Goal: Information Seeking & Learning: Learn about a topic

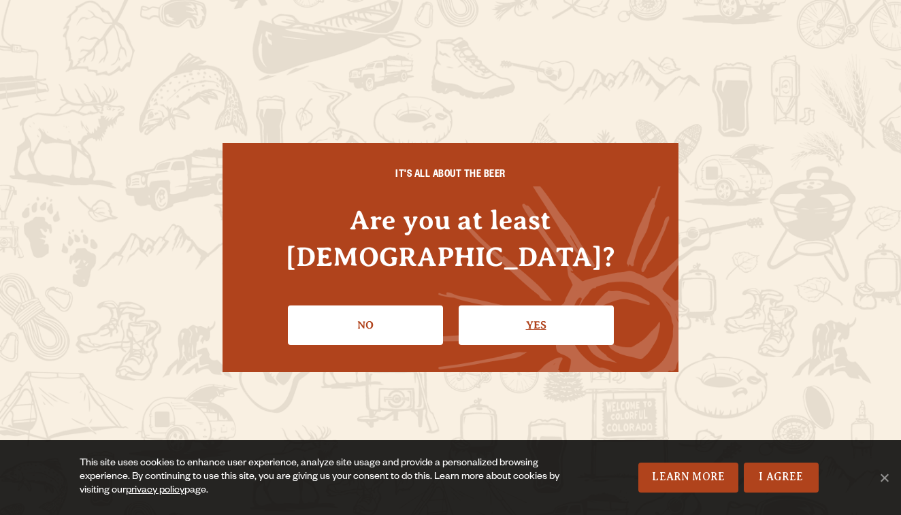
click at [497, 306] on link "Yes" at bounding box center [536, 325] width 155 height 39
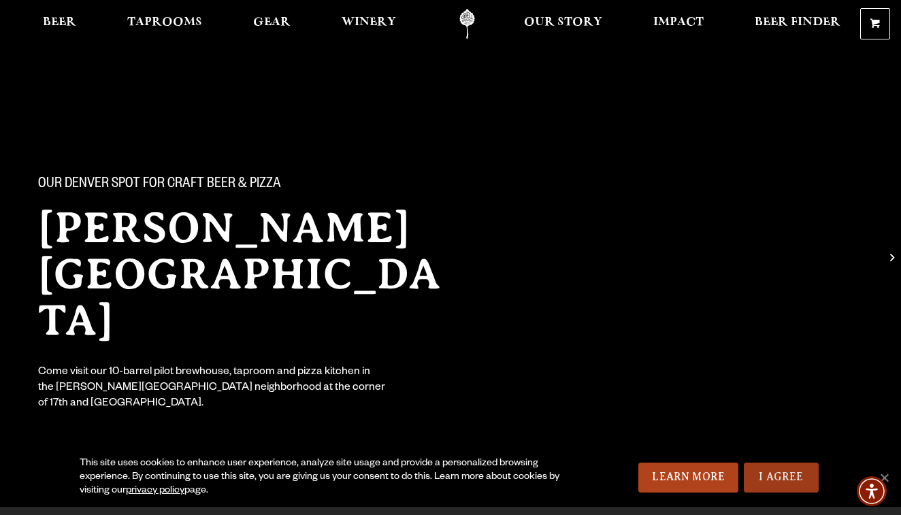
click at [790, 485] on link "I Agree" at bounding box center [781, 478] width 75 height 30
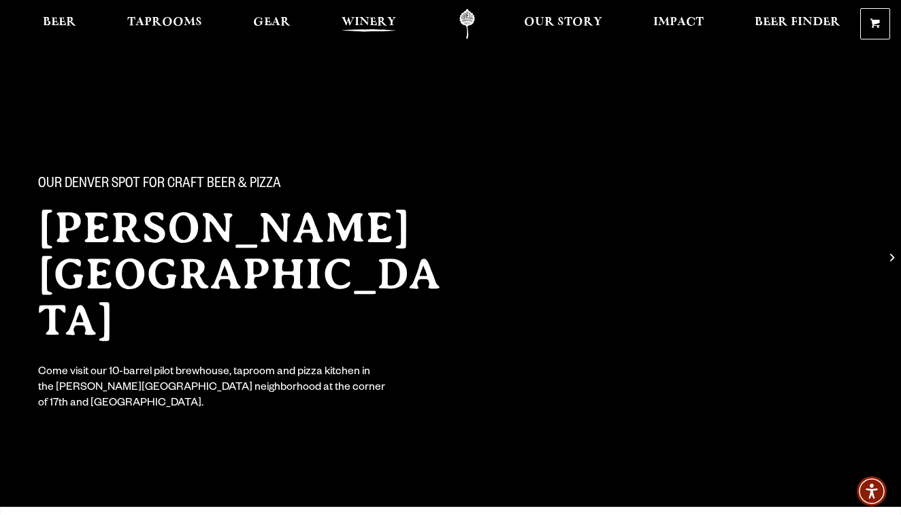
click at [364, 22] on span "Winery" at bounding box center [369, 22] width 54 height 11
click at [183, 21] on span "Taprooms" at bounding box center [164, 22] width 75 height 11
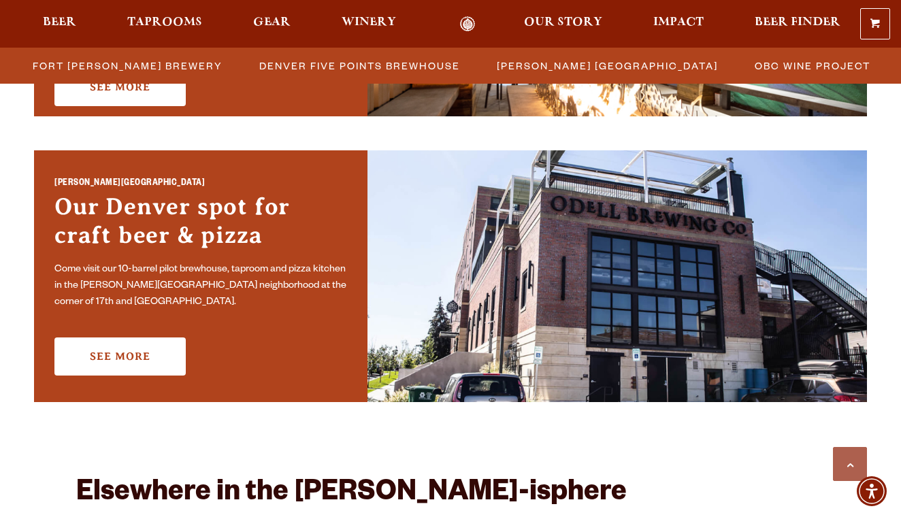
scroll to position [935, 0]
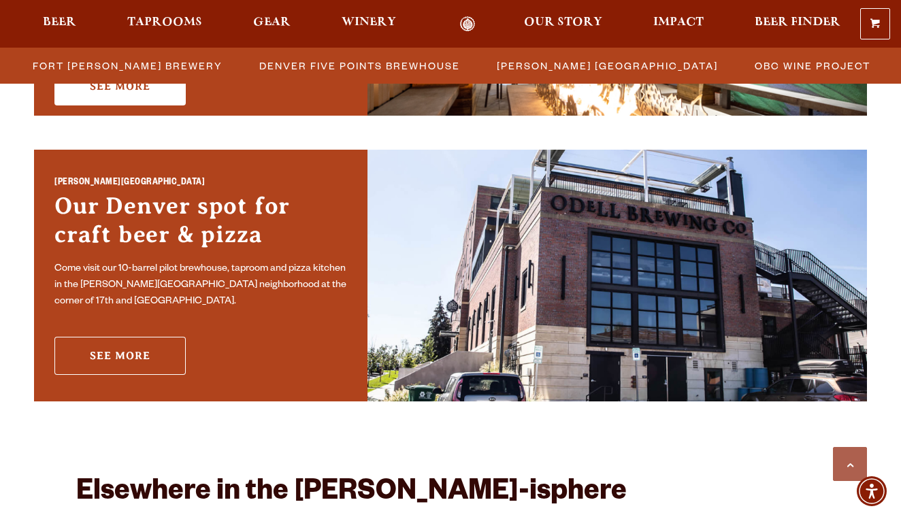
click at [132, 346] on link "See More" at bounding box center [119, 356] width 131 height 38
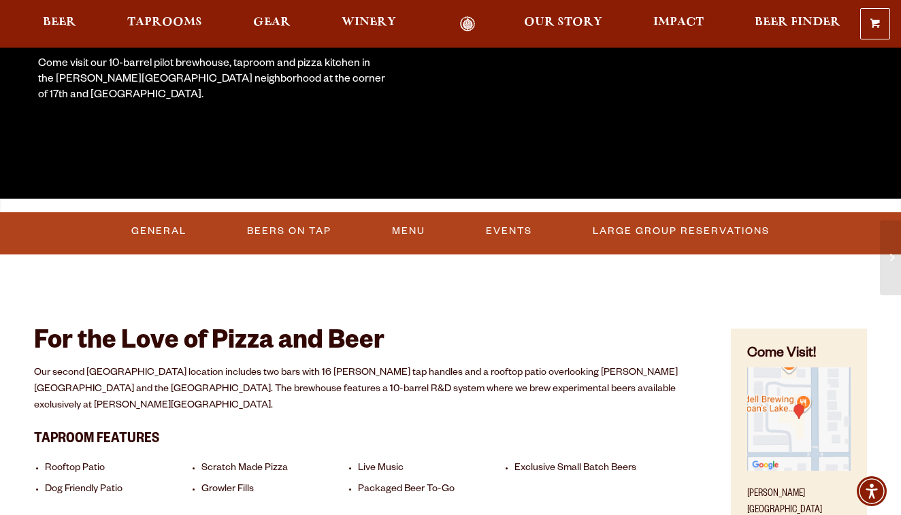
scroll to position [310, 0]
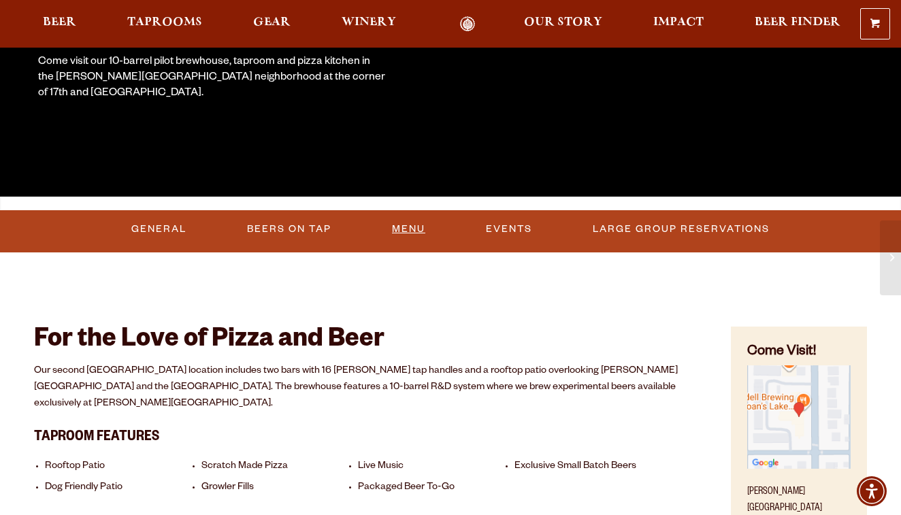
click at [405, 229] on link "Menu" at bounding box center [409, 229] width 44 height 31
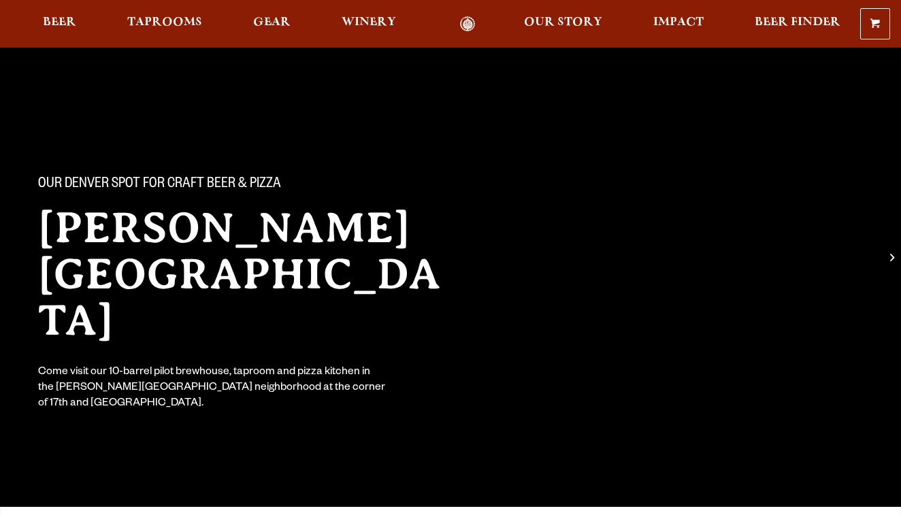
scroll to position [310, 0]
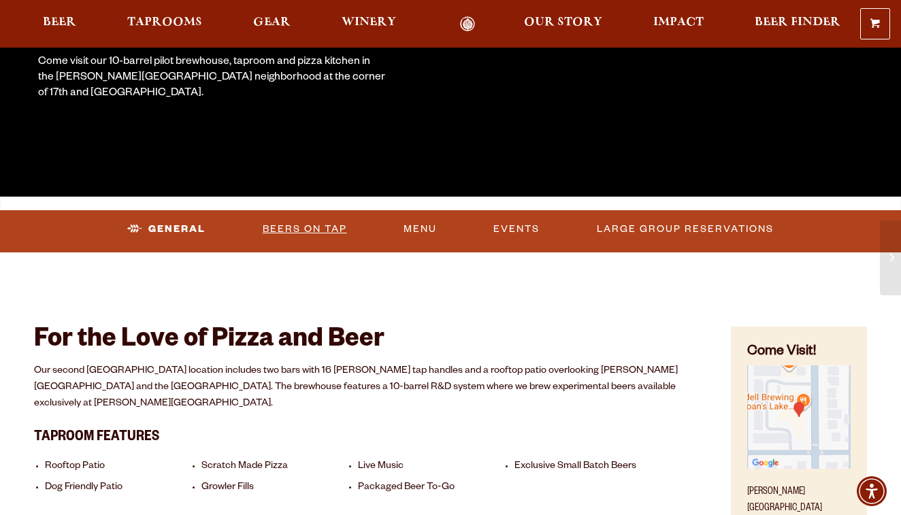
click at [300, 232] on link "Beers On Tap" at bounding box center [304, 229] width 95 height 31
click at [302, 227] on link "Beers On Tap" at bounding box center [293, 229] width 120 height 31
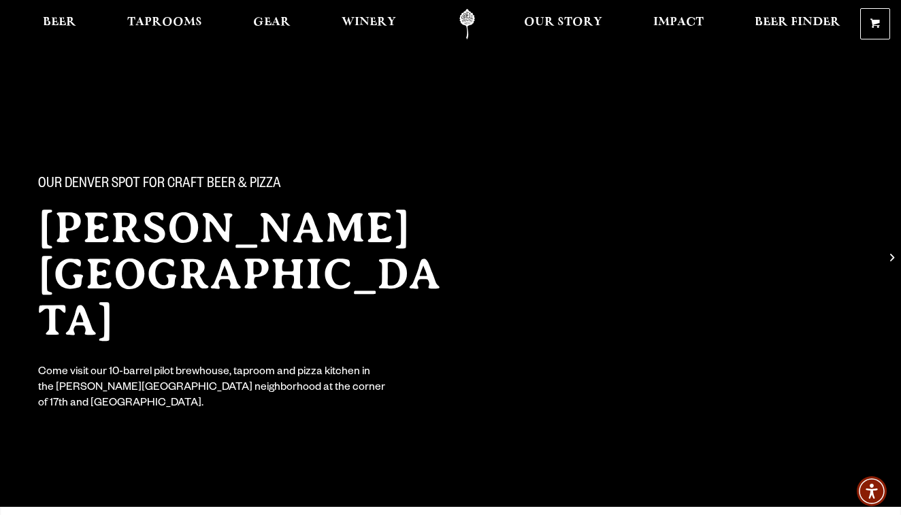
scroll to position [0, 0]
click at [65, 16] on link "Beer" at bounding box center [59, 24] width 51 height 31
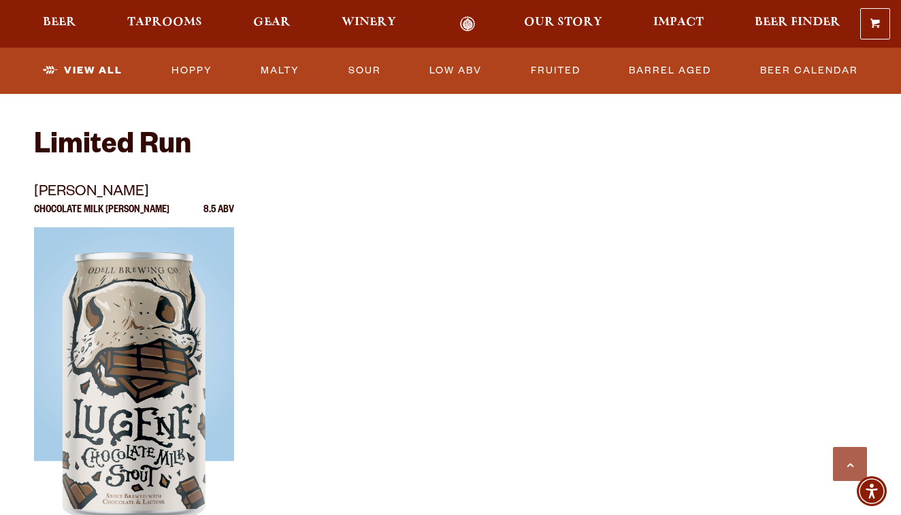
scroll to position [2290, 0]
